Goal: Book appointment/travel/reservation

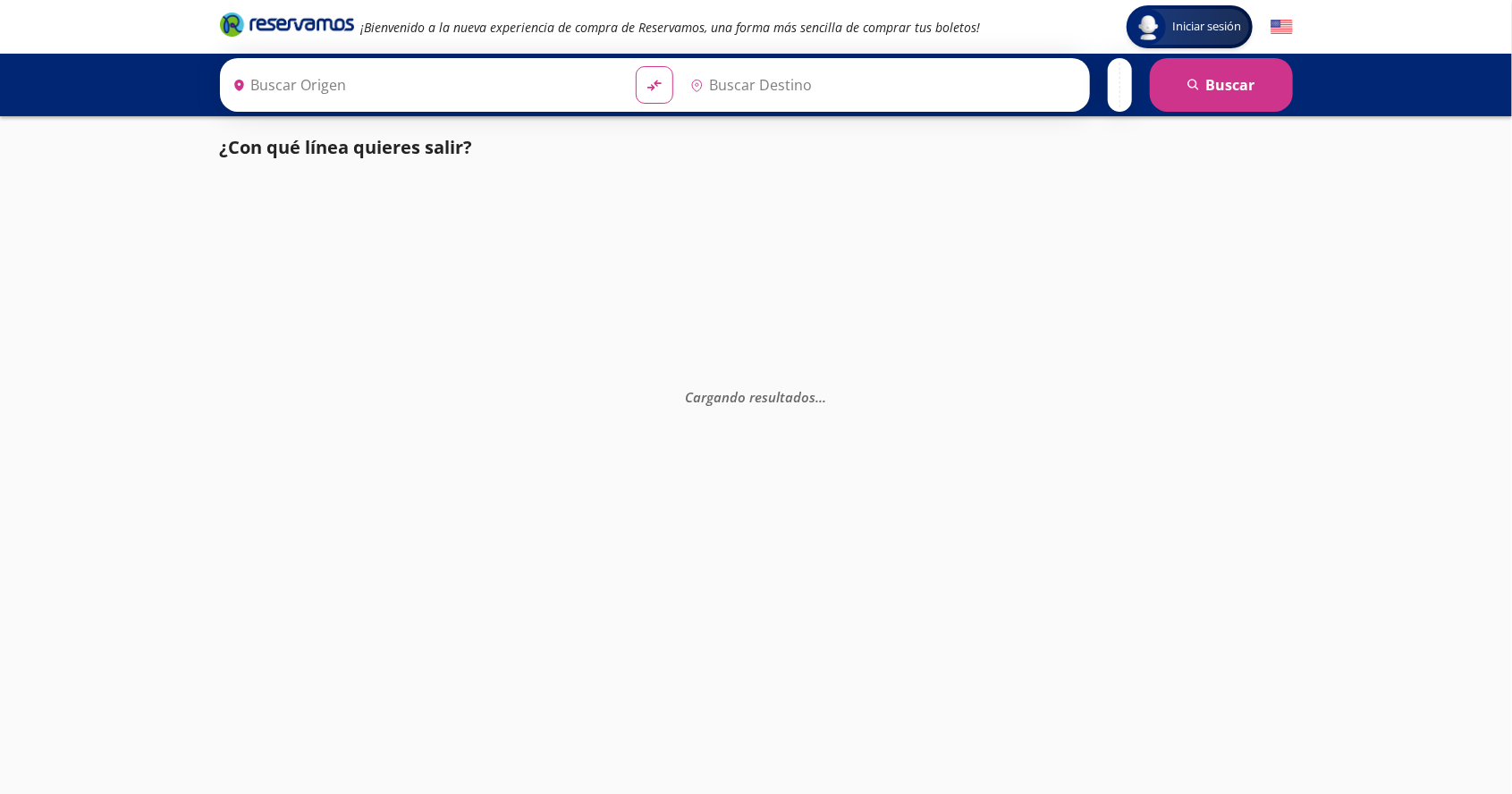
type input "Ciudad de México, Distrito Federal"
type input "Xalapa Enríquez, Veracruz"
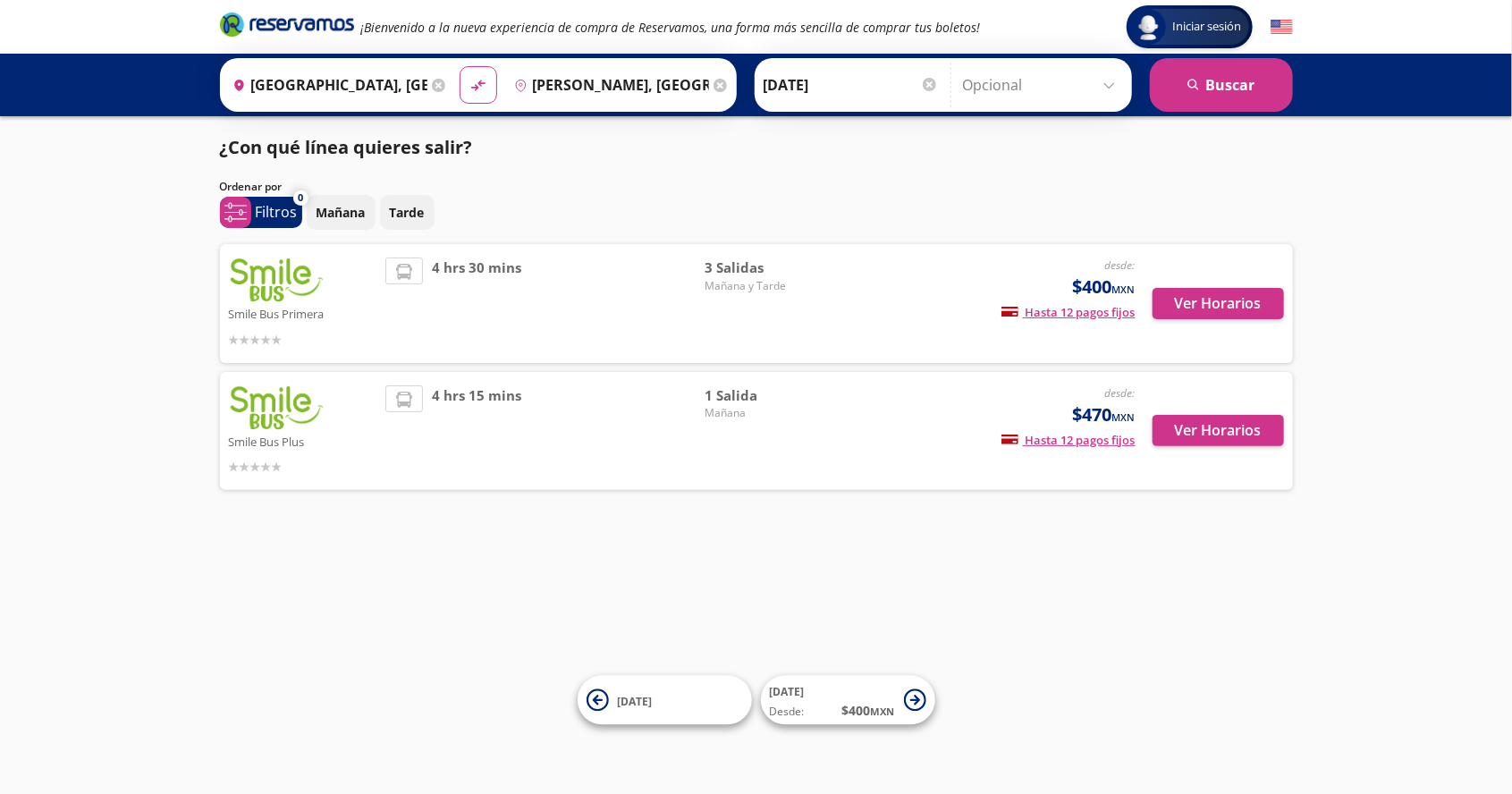
click at [848, 285] on div "desde: $400 MXN Hasta 12 pagos fijos Pagos fijos en compras mayores a $30 MXN, …" at bounding box center [986, 302] width 296 height 92
click at [1236, 296] on button "Ver Horarios" at bounding box center [1217, 303] width 131 height 32
